Goal: Task Accomplishment & Management: Manage account settings

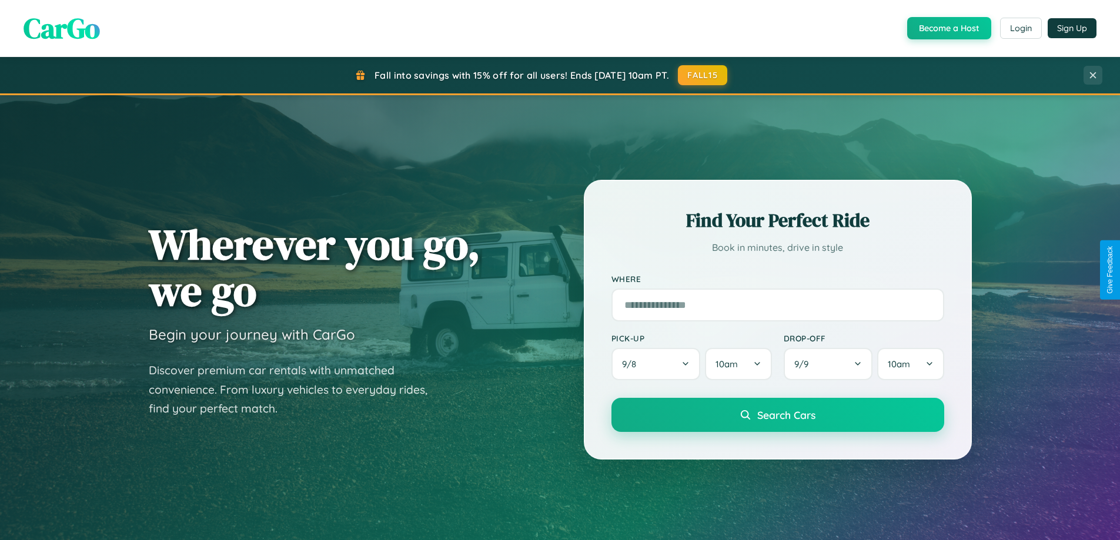
scroll to position [507, 0]
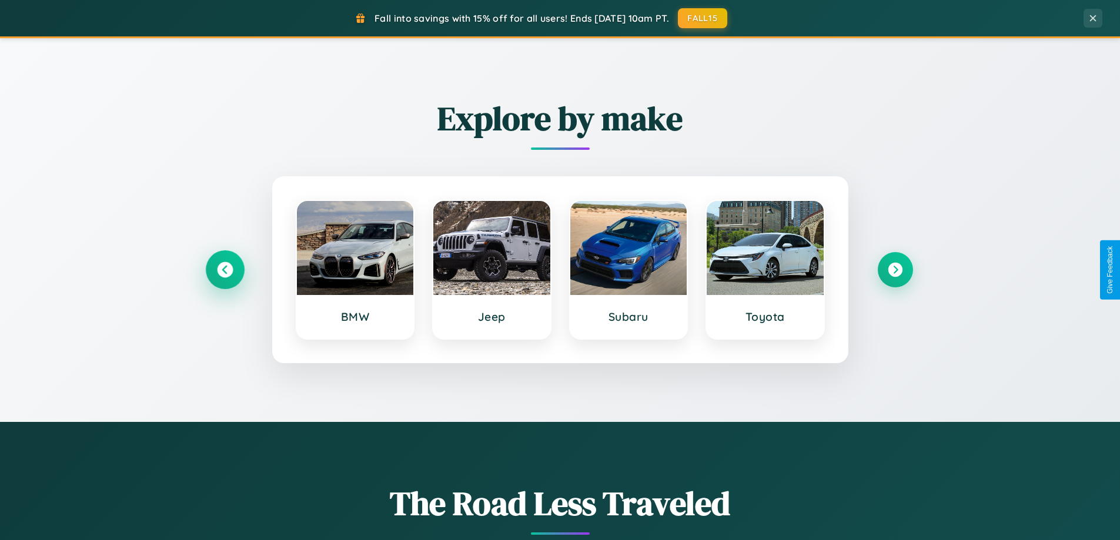
click at [225, 270] on icon at bounding box center [225, 270] width 16 height 16
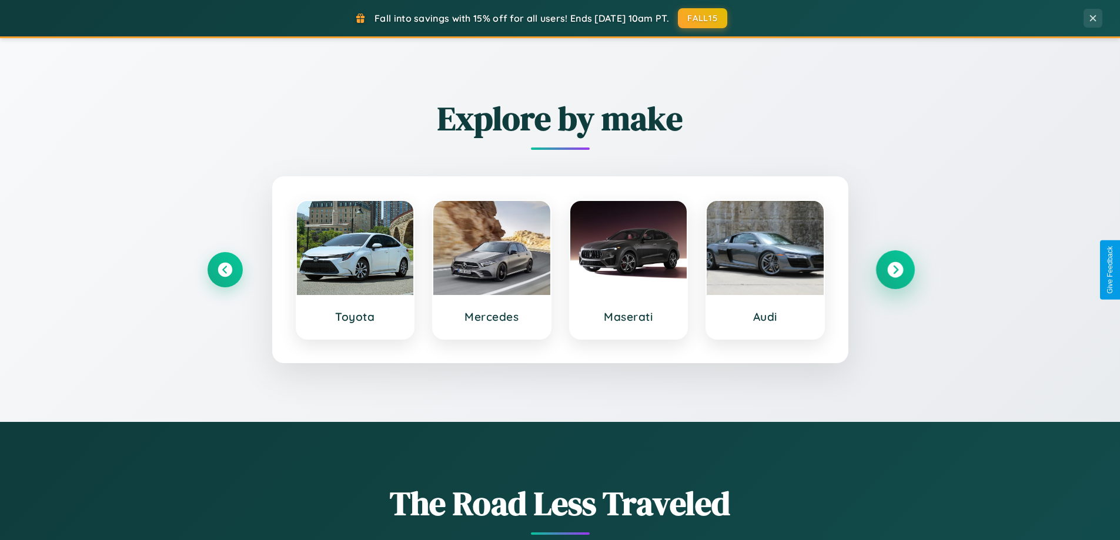
click at [895, 270] on icon at bounding box center [895, 270] width 16 height 16
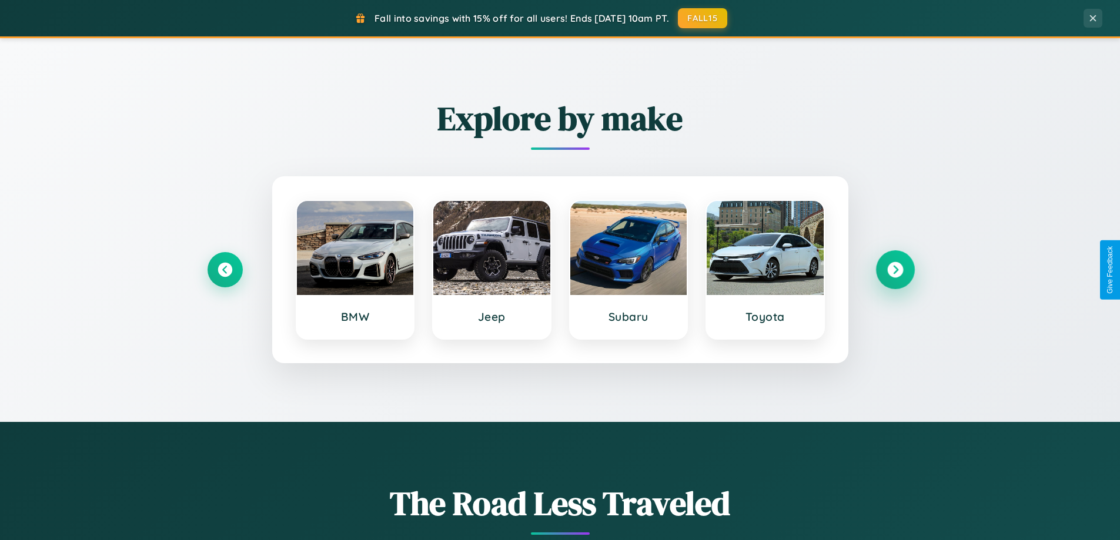
click at [895, 270] on icon at bounding box center [895, 270] width 16 height 16
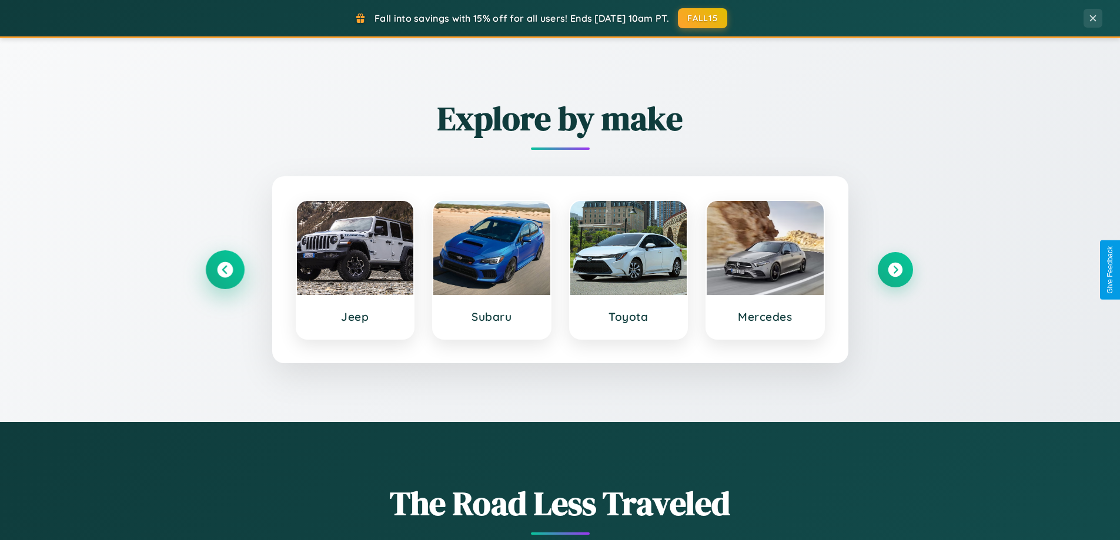
click at [225, 270] on icon at bounding box center [225, 270] width 16 height 16
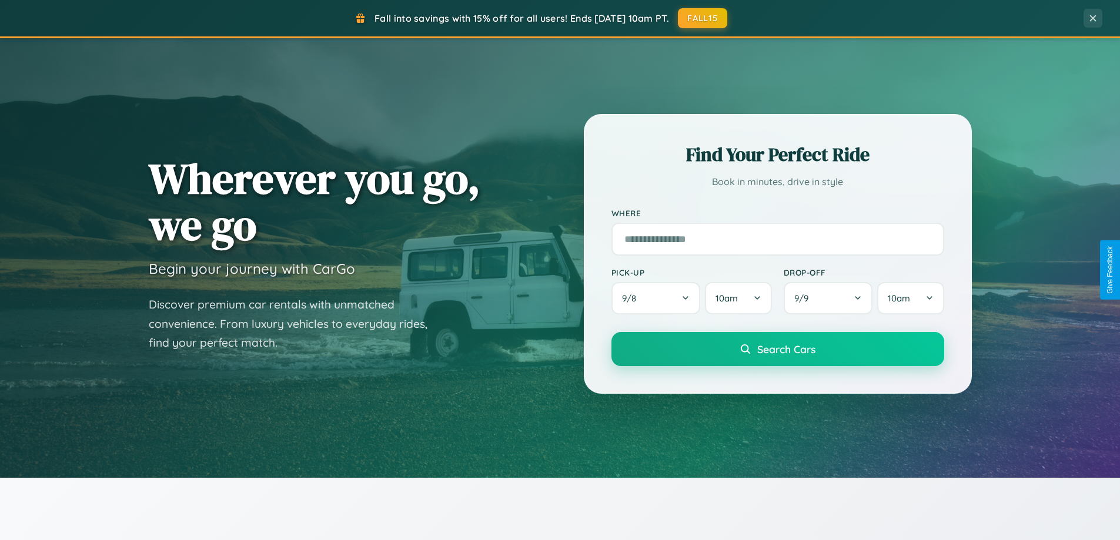
scroll to position [0, 0]
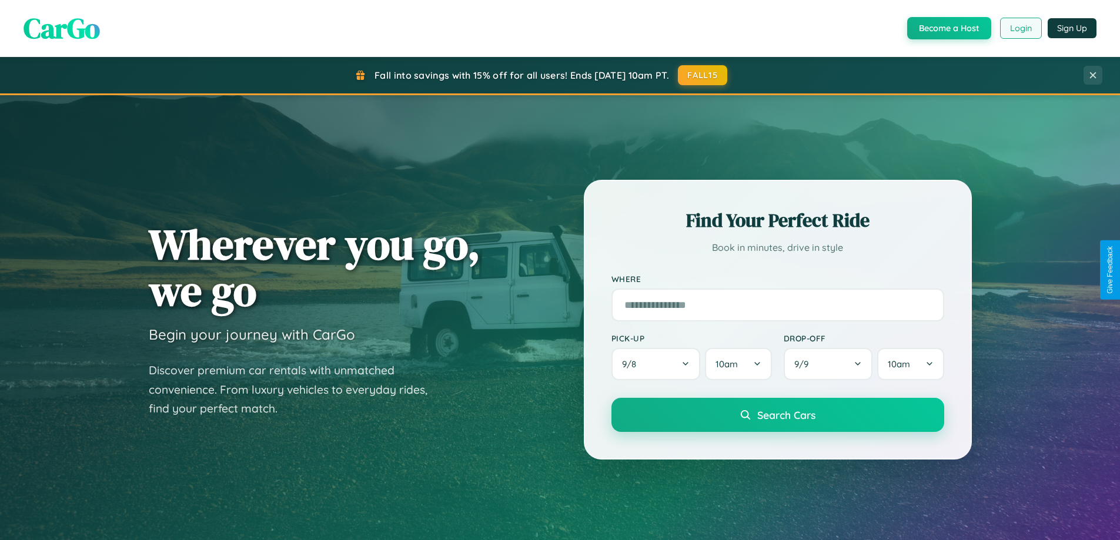
click at [1020, 28] on button "Login" at bounding box center [1021, 28] width 42 height 21
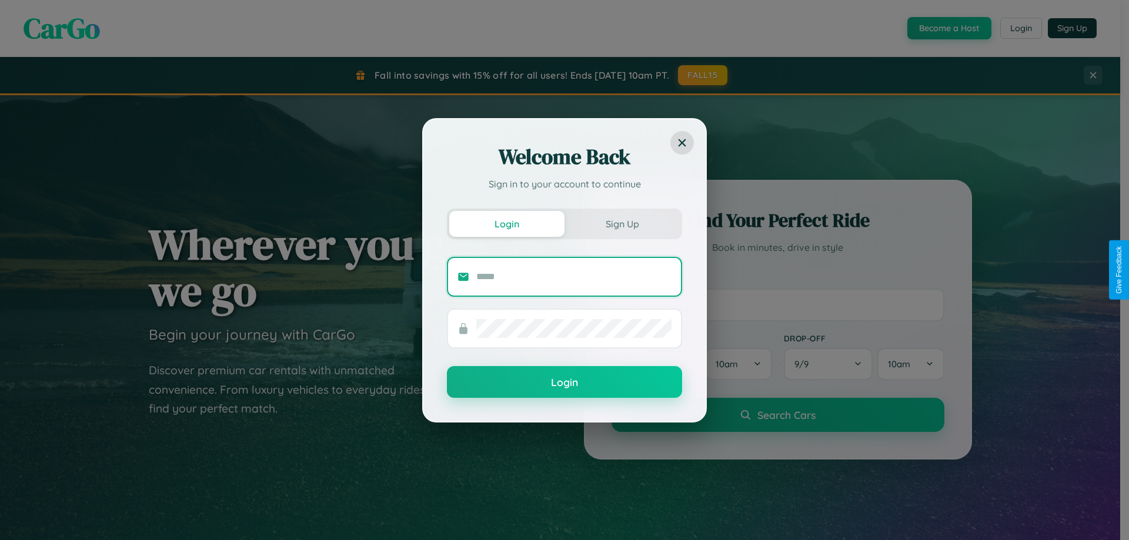
click at [574, 276] on input "text" at bounding box center [573, 276] width 195 height 19
type input "**********"
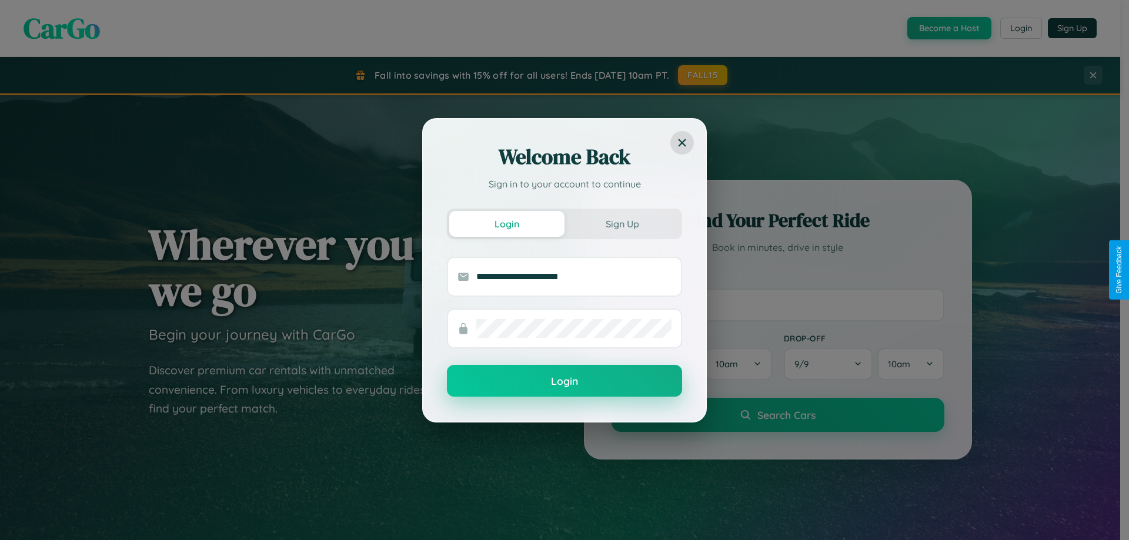
click at [564, 381] on button "Login" at bounding box center [564, 381] width 235 height 32
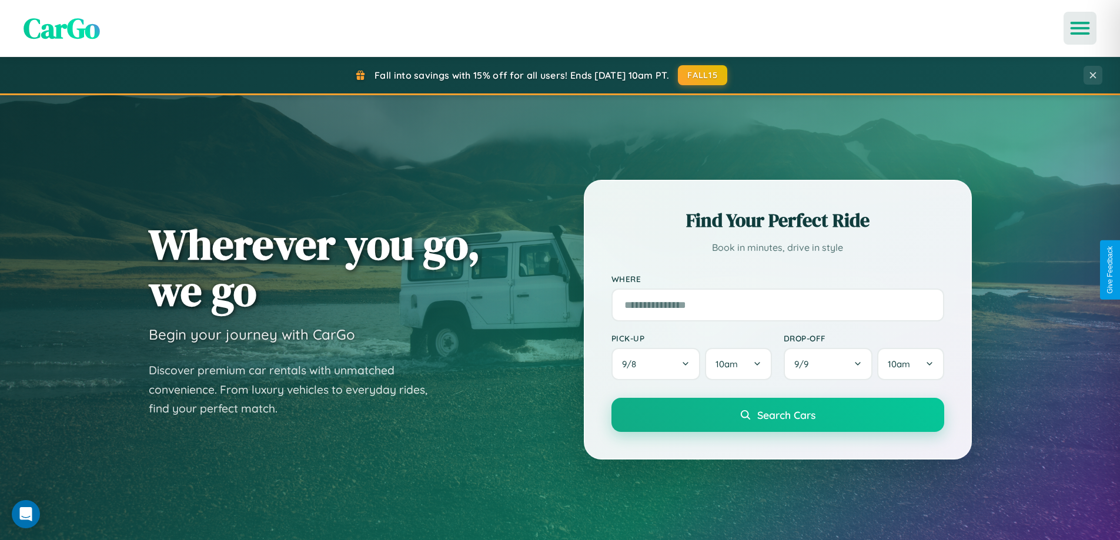
click at [1080, 28] on icon "Open menu" at bounding box center [1080, 28] width 17 height 11
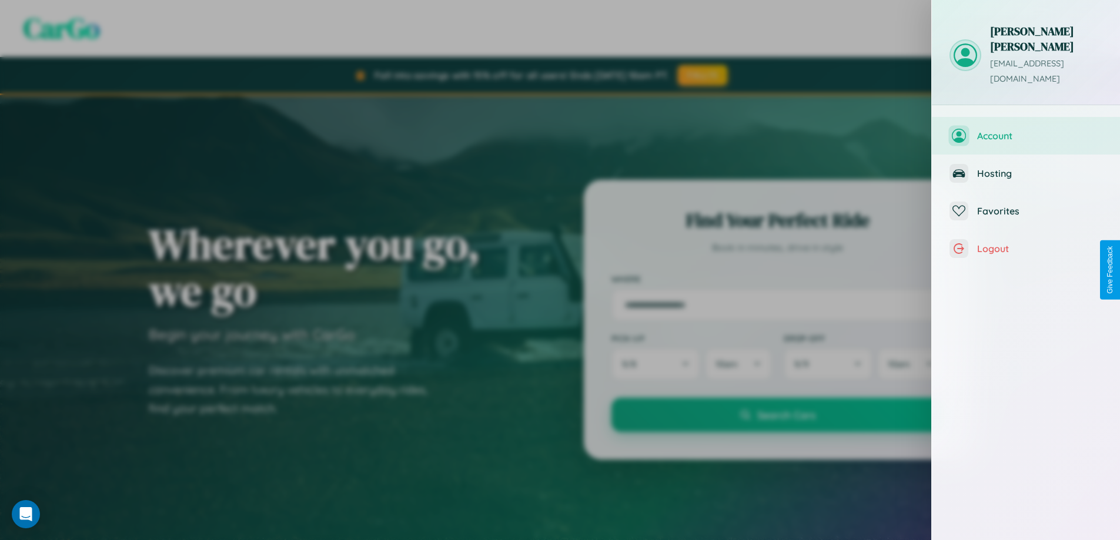
click at [1026, 130] on span "Account" at bounding box center [1039, 136] width 125 height 12
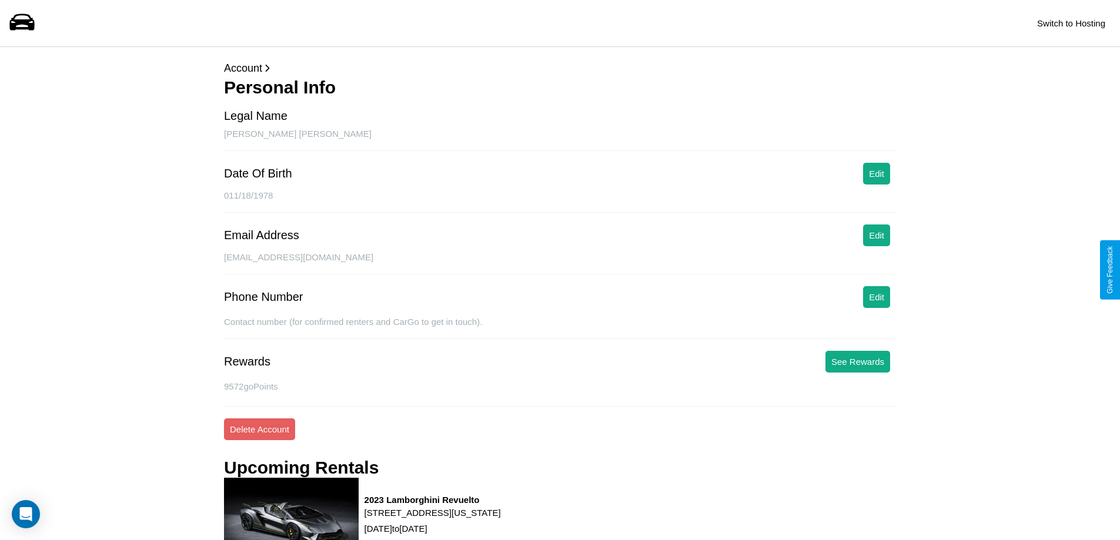
scroll to position [172, 0]
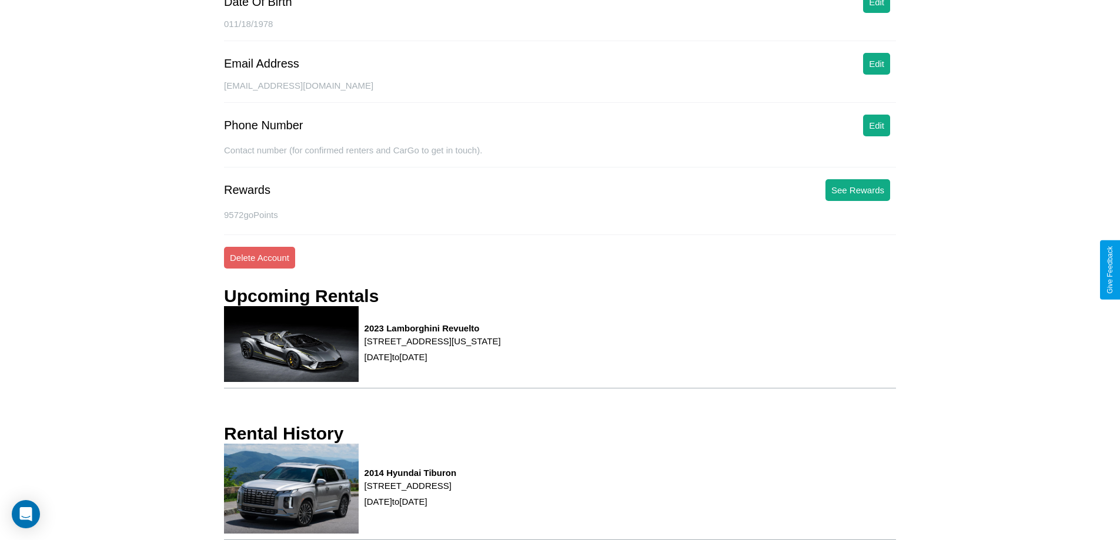
click at [456, 491] on p "[STREET_ADDRESS]" at bounding box center [410, 486] width 92 height 16
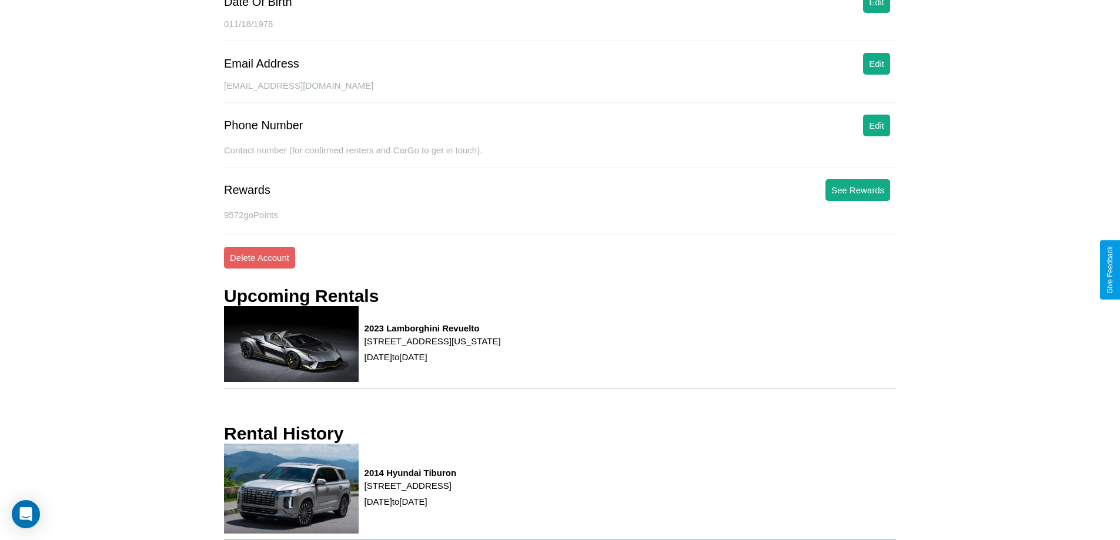
click at [456, 491] on p "[STREET_ADDRESS]" at bounding box center [410, 486] width 92 height 16
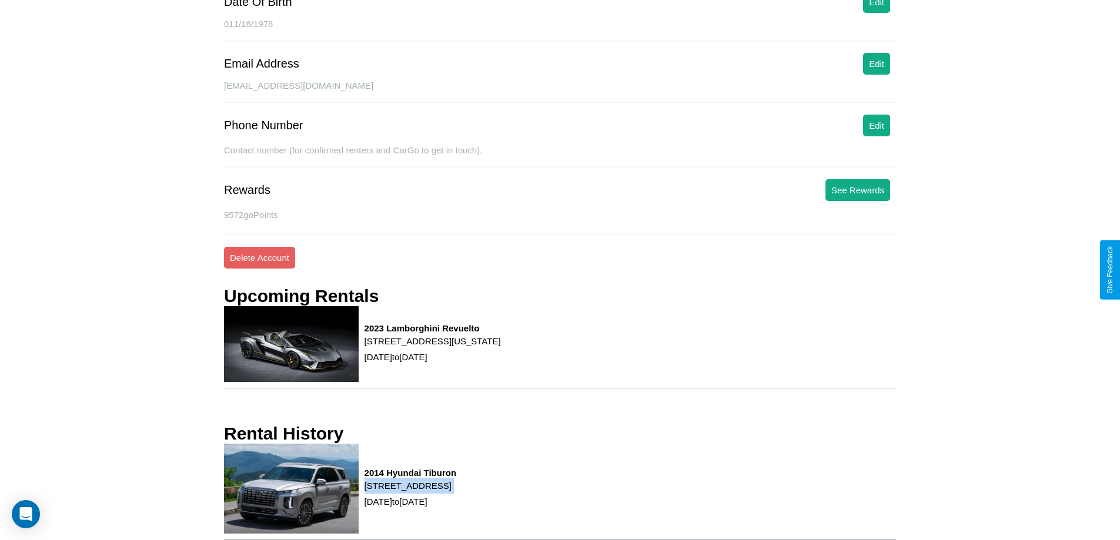
click at [456, 491] on p "[STREET_ADDRESS]" at bounding box center [410, 486] width 92 height 16
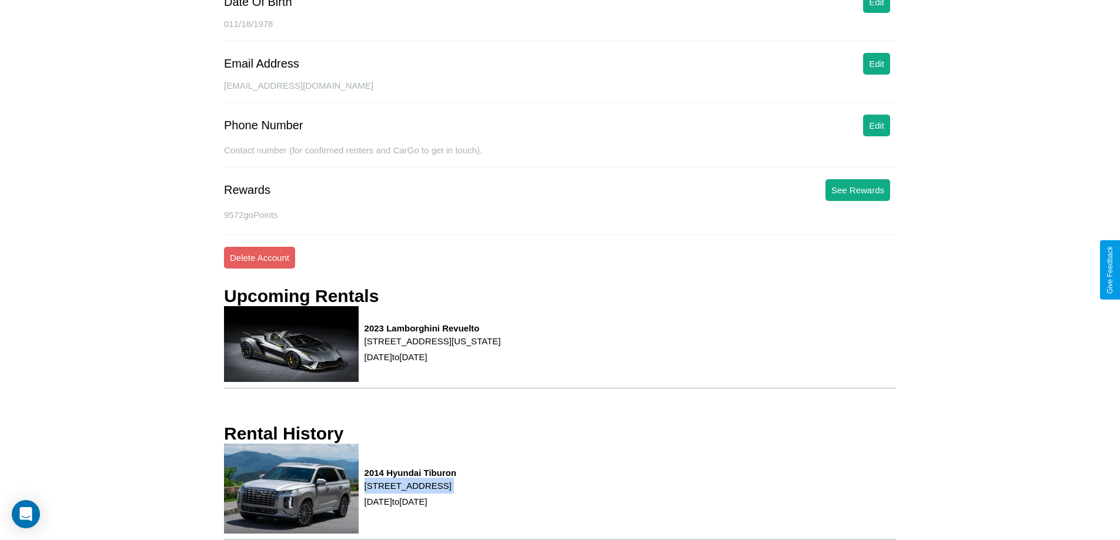
click at [456, 491] on p "[STREET_ADDRESS]" at bounding box center [410, 486] width 92 height 16
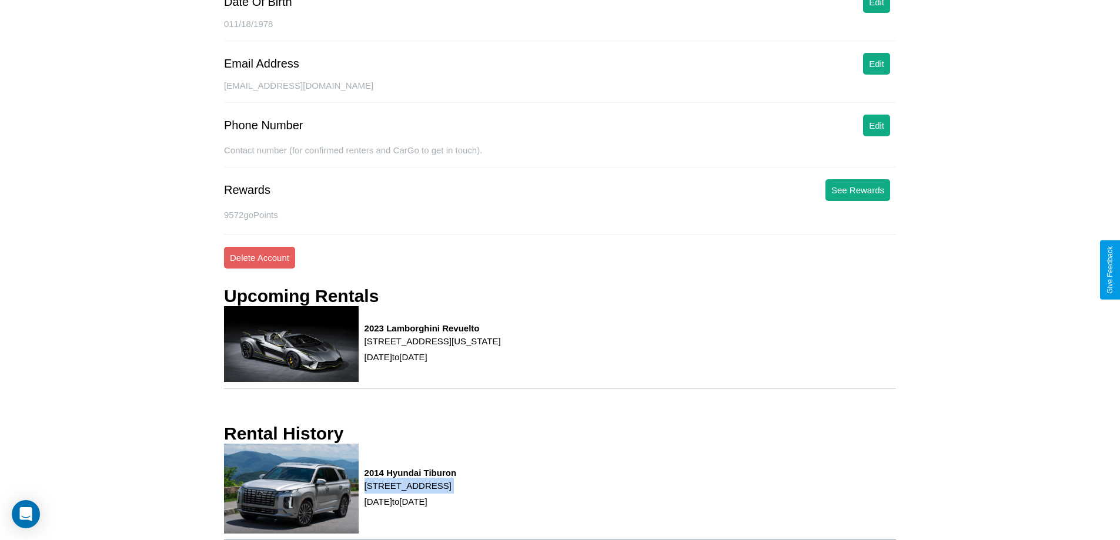
click at [456, 491] on p "[STREET_ADDRESS]" at bounding box center [410, 486] width 92 height 16
